Goal: Information Seeking & Learning: Learn about a topic

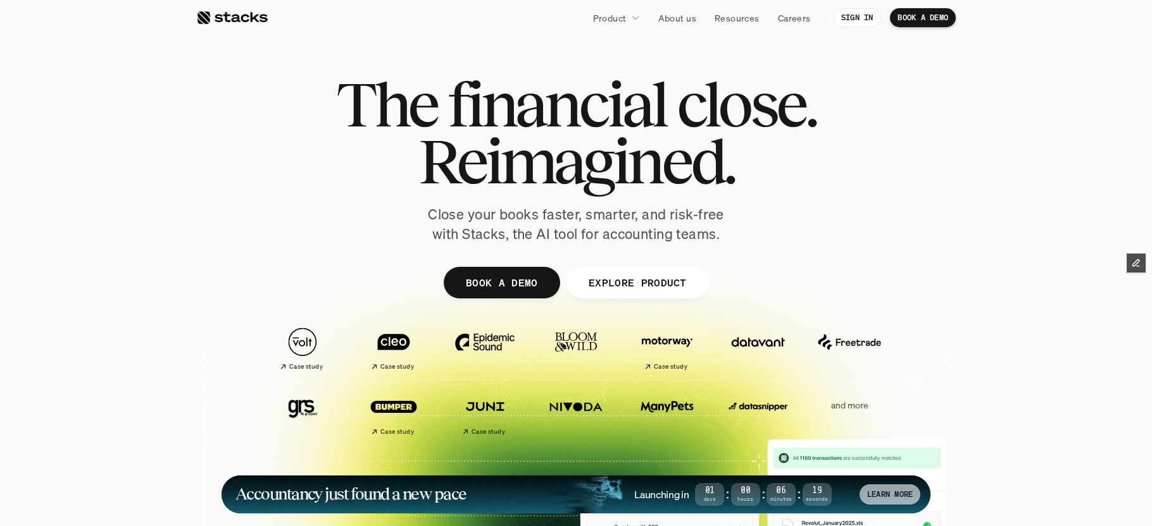
click at [886, 496] on p "LEARN MORE" at bounding box center [890, 494] width 46 height 9
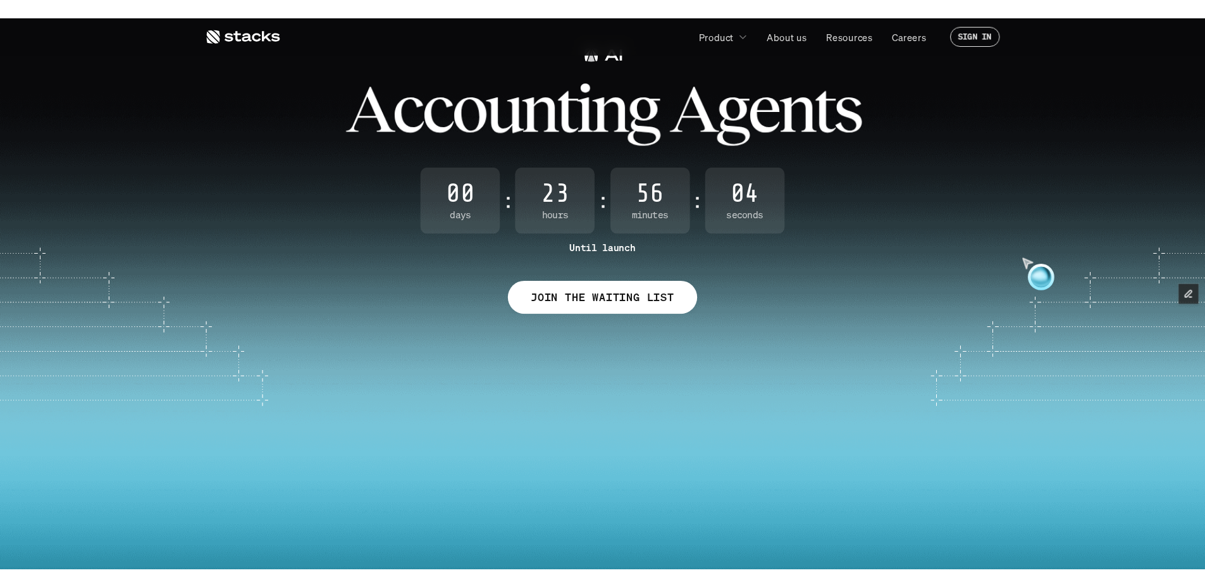
scroll to position [22, 0]
